Goal: Complete application form: Complete application form

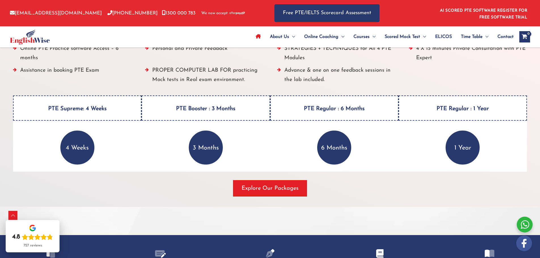
scroll to position [737, 0]
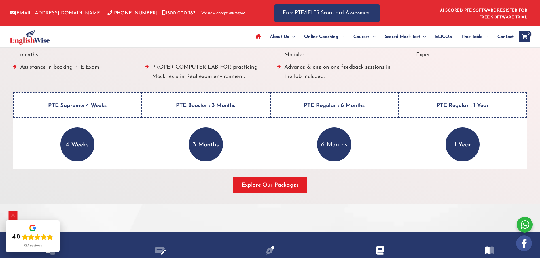
click at [522, 226] on div at bounding box center [525, 225] width 16 height 16
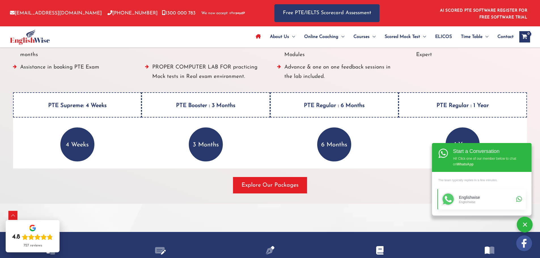
click at [512, 204] on div "Englishwise Englishwise" at bounding box center [487, 200] width 56 height 14
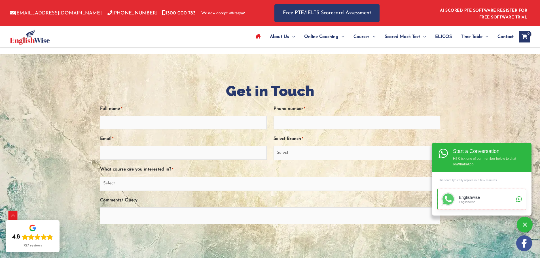
scroll to position [1248, 0]
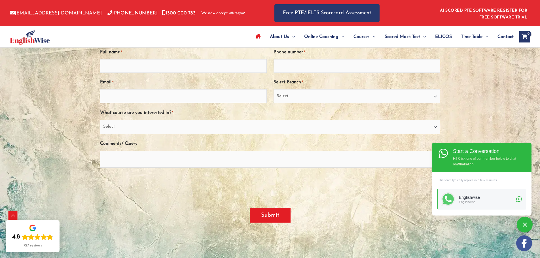
click at [370, 120] on div "What course are you interested in? * Select PTE NAATI IELTS OET General English" at bounding box center [270, 121] width 340 height 26
click at [369, 127] on select "Select PTE NAATI IELTS OET General English" at bounding box center [270, 127] width 340 height 14
select select "PTE"
click at [100, 120] on select "Select PTE NAATI IELTS OET General English" at bounding box center [270, 127] width 340 height 14
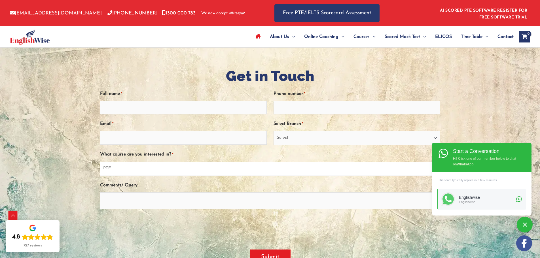
scroll to position [1134, 0]
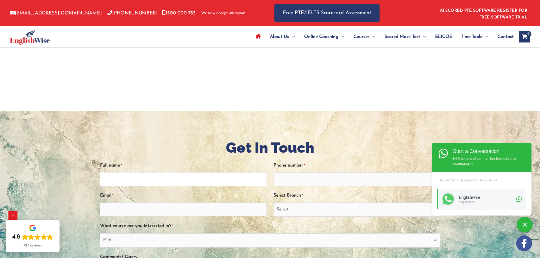
click at [186, 179] on input "Full name *" at bounding box center [183, 180] width 167 height 14
type input "[PERSON_NAME]"
type input "0414509078"
type input "[EMAIL_ADDRESS][DOMAIN_NAME]"
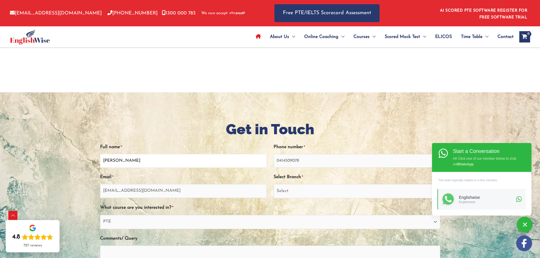
scroll to position [1163, 0]
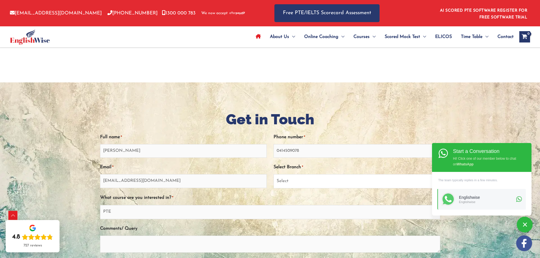
click at [330, 177] on select "Select [GEOGRAPHIC_DATA] [GEOGRAPHIC_DATA] [GEOGRAPHIC_DATA] EnglishWise Global…" at bounding box center [357, 181] width 167 height 14
select select "EnglishWise Global [GEOGRAPHIC_DATA]"
click at [274, 174] on select "Select [GEOGRAPHIC_DATA] [GEOGRAPHIC_DATA] [GEOGRAPHIC_DATA] EnglishWise Global…" at bounding box center [357, 181] width 167 height 14
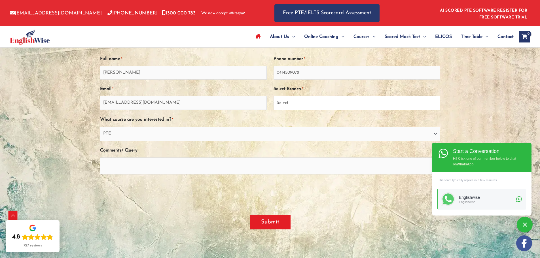
scroll to position [1248, 0]
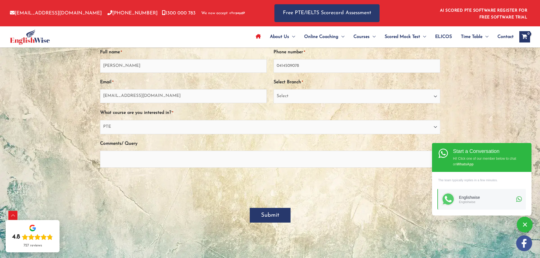
click at [279, 222] on input "Submit" at bounding box center [270, 215] width 41 height 15
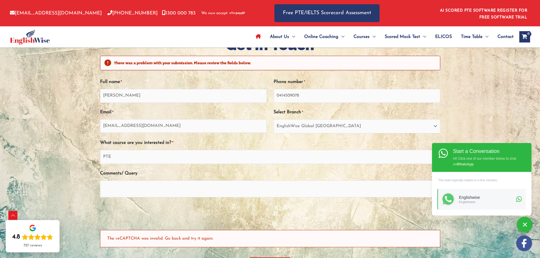
scroll to position [1264, 0]
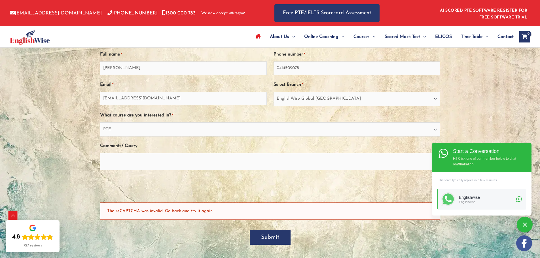
click at [270, 241] on input "Submit" at bounding box center [270, 237] width 41 height 15
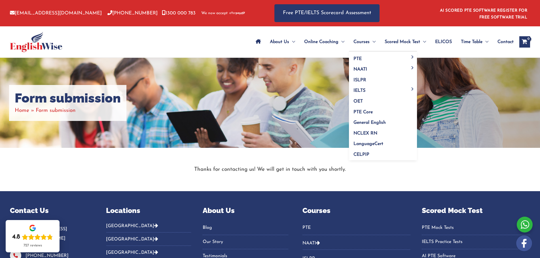
click at [372, 43] on span "Menu Toggle" at bounding box center [373, 42] width 6 height 20
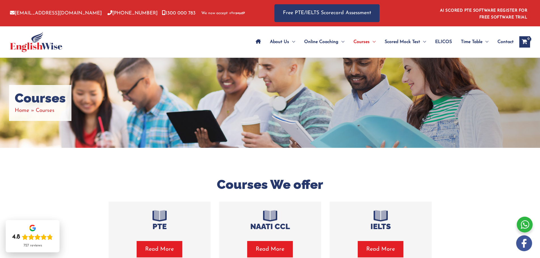
click at [508, 44] on span "Contact" at bounding box center [506, 42] width 16 height 20
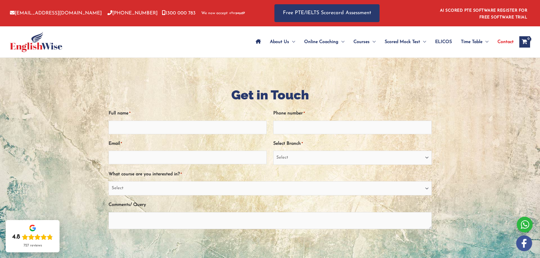
click at [201, 12] on p "We now accept" at bounding box center [223, 13] width 44 height 6
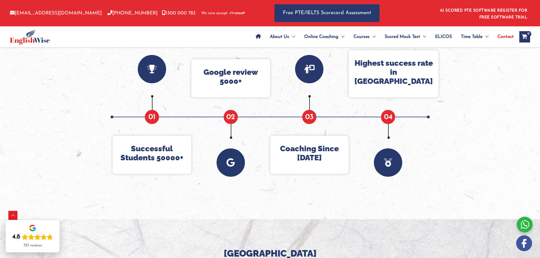
scroll to position [340, 0]
